Goal: Information Seeking & Learning: Learn about a topic

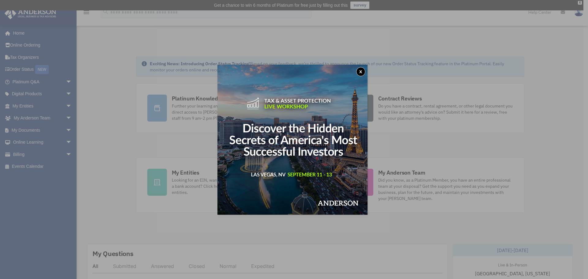
click at [364, 71] on button "x" at bounding box center [360, 71] width 9 height 9
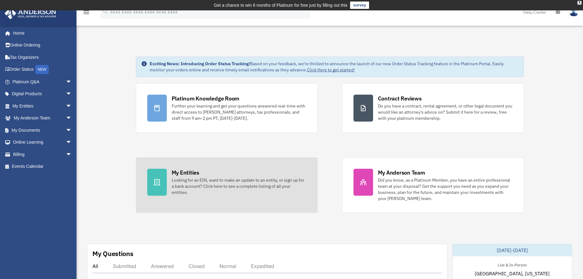
click at [228, 185] on div "Looking for an EIN, want to make an update to an entity, or sign up for a bank …" at bounding box center [239, 186] width 135 height 18
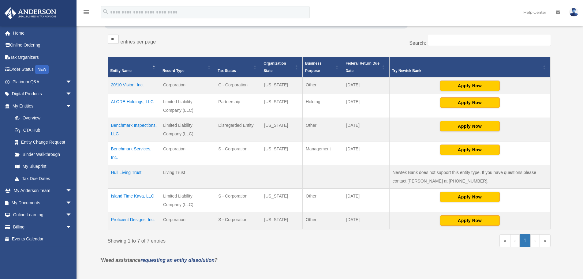
scroll to position [122, 0]
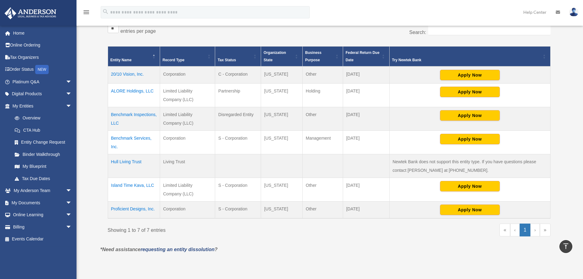
click at [361, 245] on div "** ** ** *** entries per page Search: Entity Name Record Type Tax Status Organi…" at bounding box center [329, 133] width 449 height 225
click at [331, 247] on p "*Need assistance requesting an entity dissolution ?" at bounding box center [329, 249] width 467 height 9
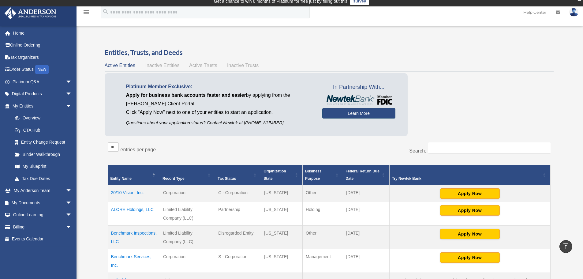
scroll to position [0, 0]
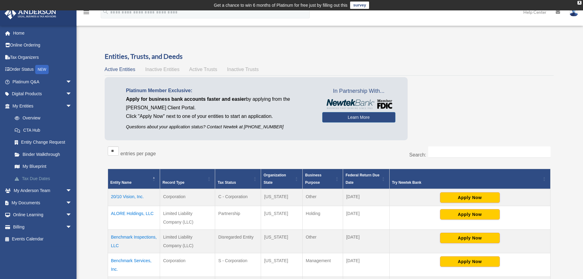
click at [29, 177] on link "Tax Due Dates" at bounding box center [45, 178] width 73 height 12
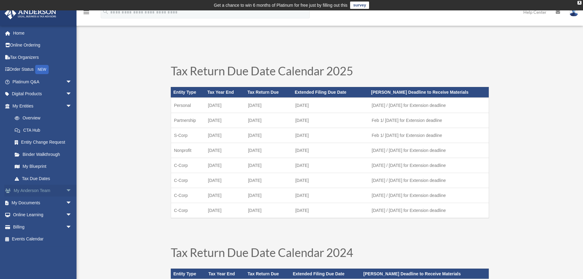
click at [29, 193] on link "My Anderson Team arrow_drop_down" at bounding box center [42, 191] width 77 height 12
click at [35, 191] on link "My Anderson Team arrow_drop_down" at bounding box center [42, 191] width 77 height 12
click at [66, 191] on span "arrow_drop_down" at bounding box center [72, 191] width 12 height 13
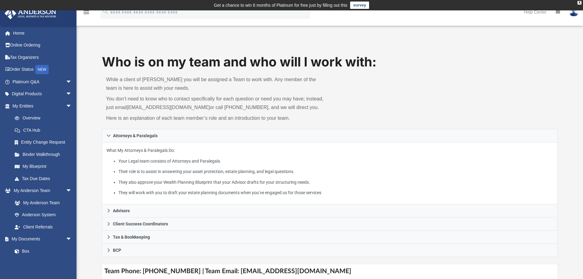
scroll to position [31, 0]
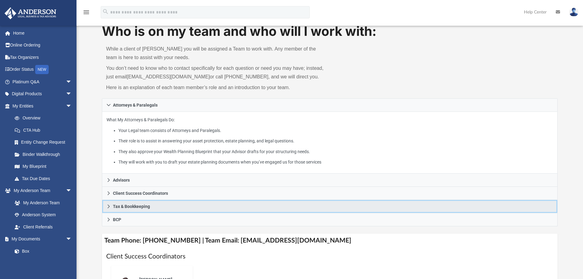
click at [121, 206] on span "Tax & Bookkeeping" at bounding box center [131, 206] width 37 height 4
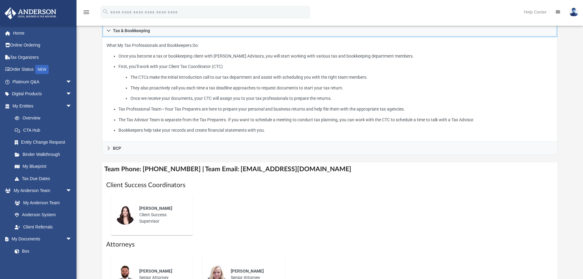
scroll to position [153, 0]
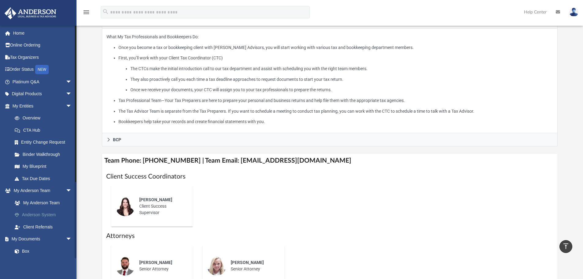
click at [50, 214] on link "Anderson System" at bounding box center [45, 215] width 73 height 12
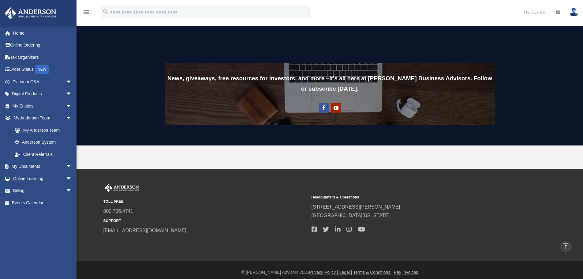
scroll to position [478, 0]
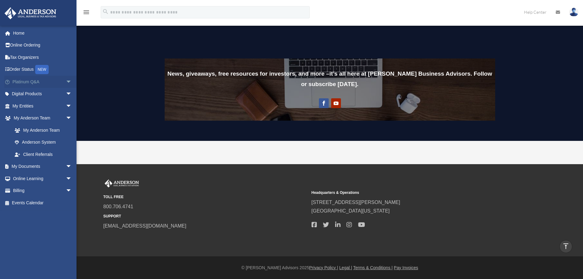
click at [43, 82] on link "Platinum Q&A arrow_drop_down" at bounding box center [42, 82] width 77 height 12
click at [66, 81] on span "arrow_drop_down" at bounding box center [72, 82] width 12 height 13
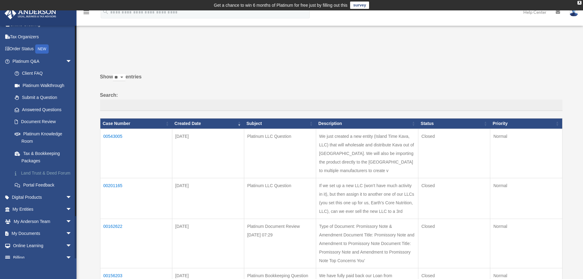
scroll to position [31, 0]
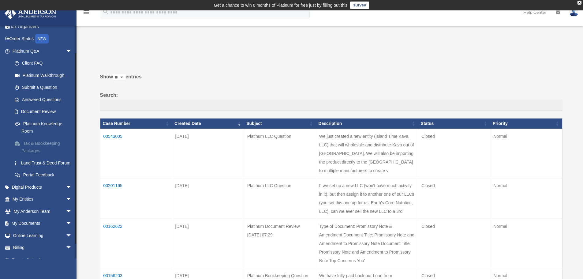
click at [57, 142] on link "Tax & Bookkeeping Packages" at bounding box center [45, 147] width 73 height 20
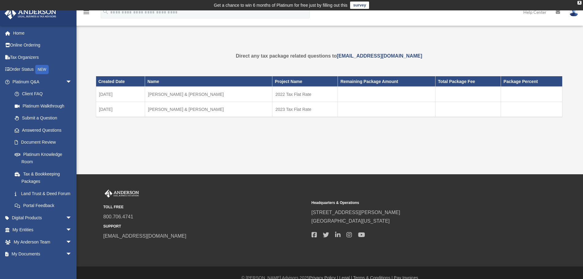
click at [111, 110] on td "[DATE]" at bounding box center [120, 109] width 49 height 15
click at [182, 108] on td "[PERSON_NAME] & [PERSON_NAME]" at bounding box center [208, 109] width 127 height 15
